Goal: Task Accomplishment & Management: Manage account settings

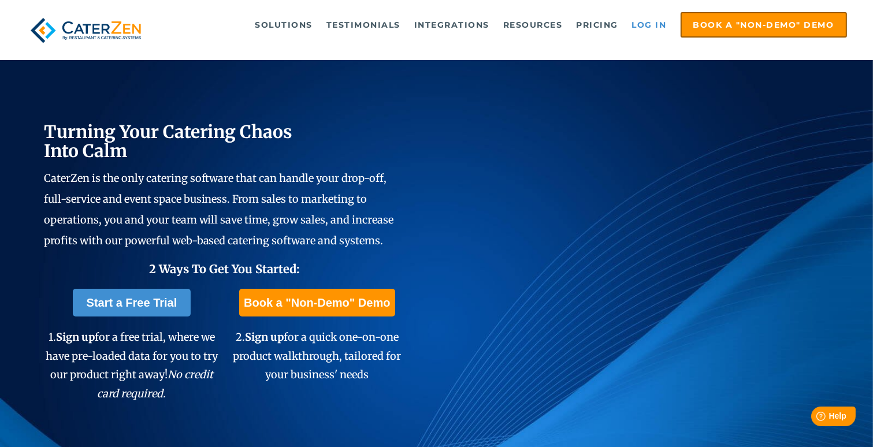
click at [657, 20] on link "Log in" at bounding box center [649, 24] width 46 height 23
click at [651, 24] on link "Log in" at bounding box center [649, 24] width 46 height 23
click at [645, 24] on link "Log in" at bounding box center [649, 24] width 46 height 23
